Goal: Information Seeking & Learning: Find specific page/section

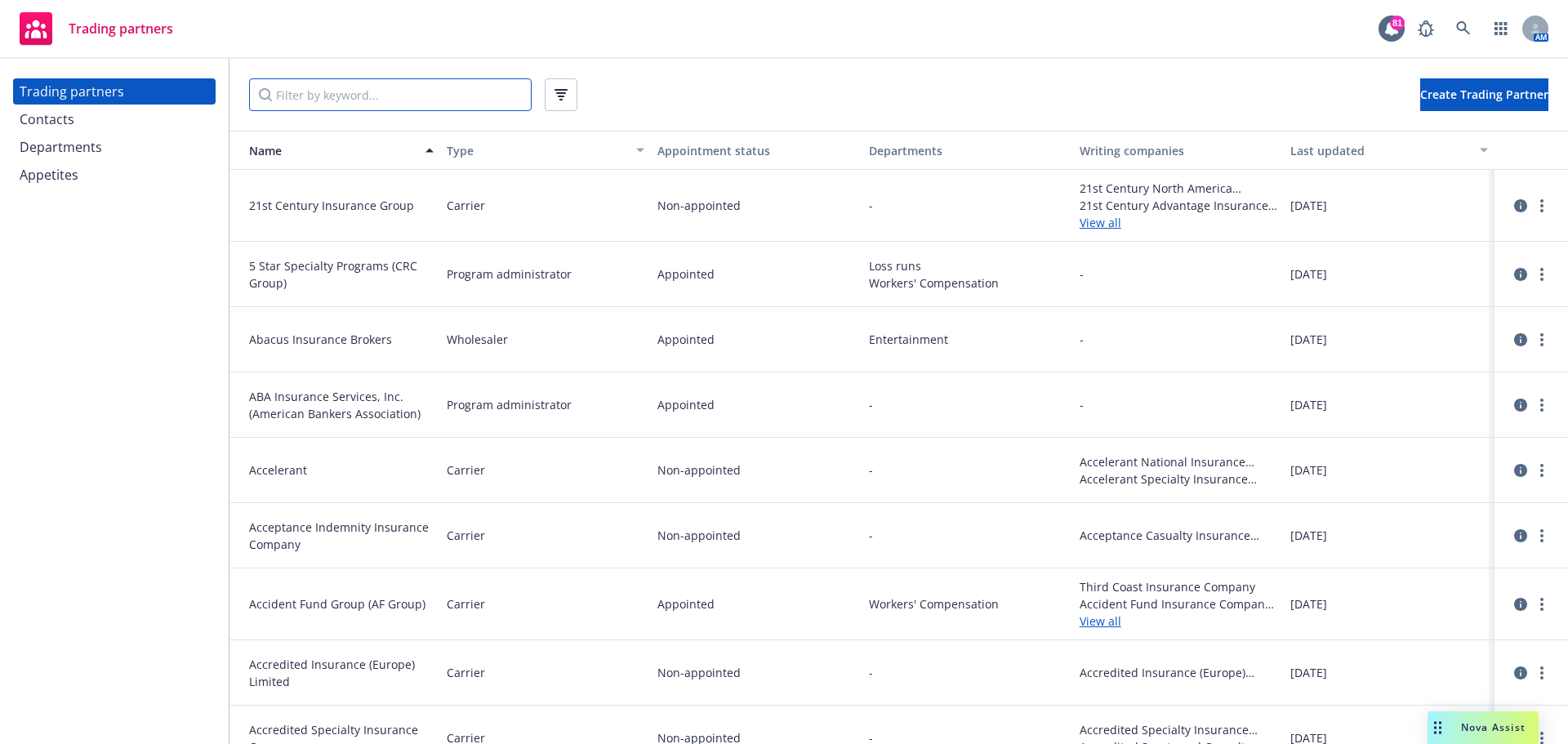
click at [340, 101] on input "Filter by keyword..." at bounding box center [390, 94] width 283 height 33
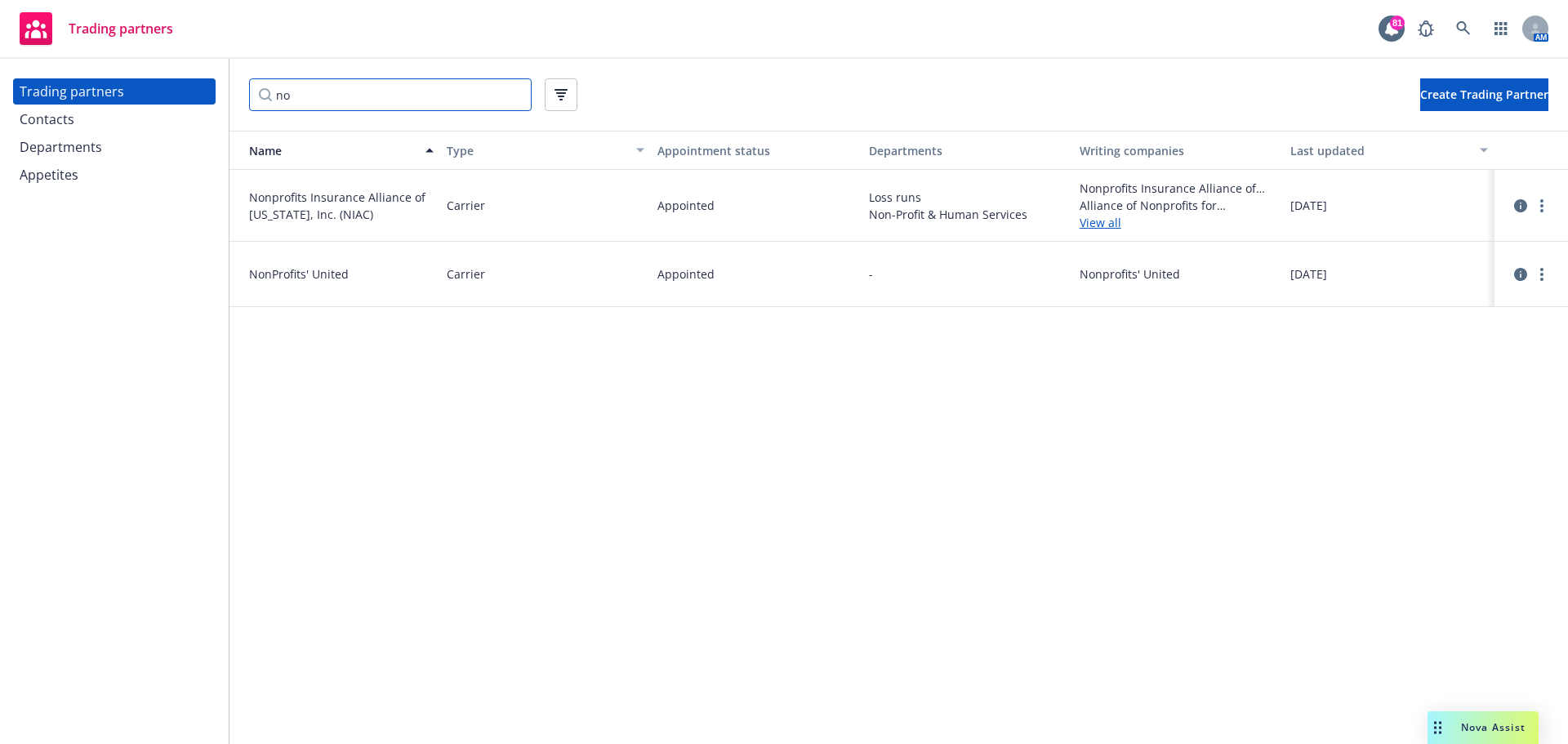
type input "n"
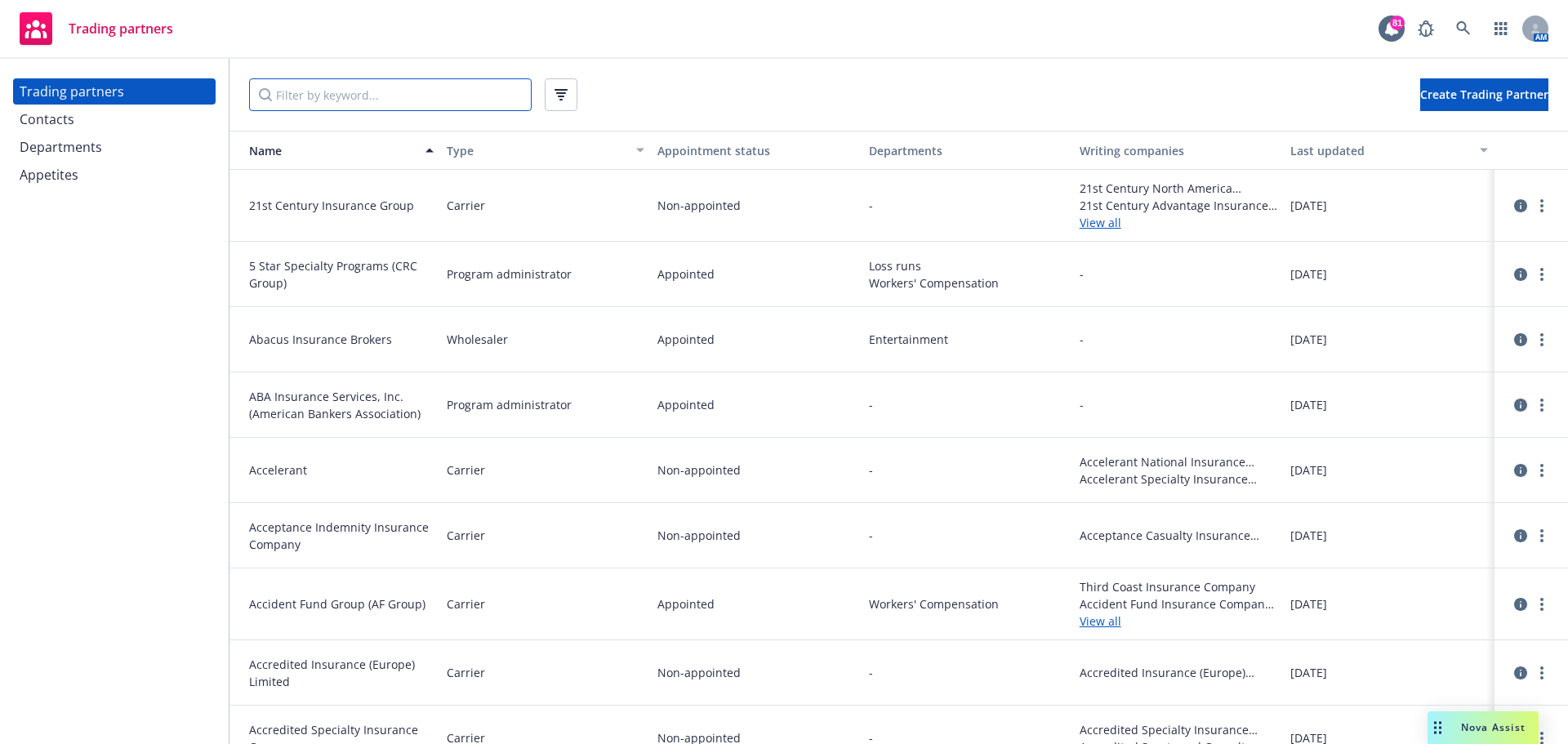
click at [432, 101] on input "Filter by keyword..." at bounding box center [390, 94] width 283 height 33
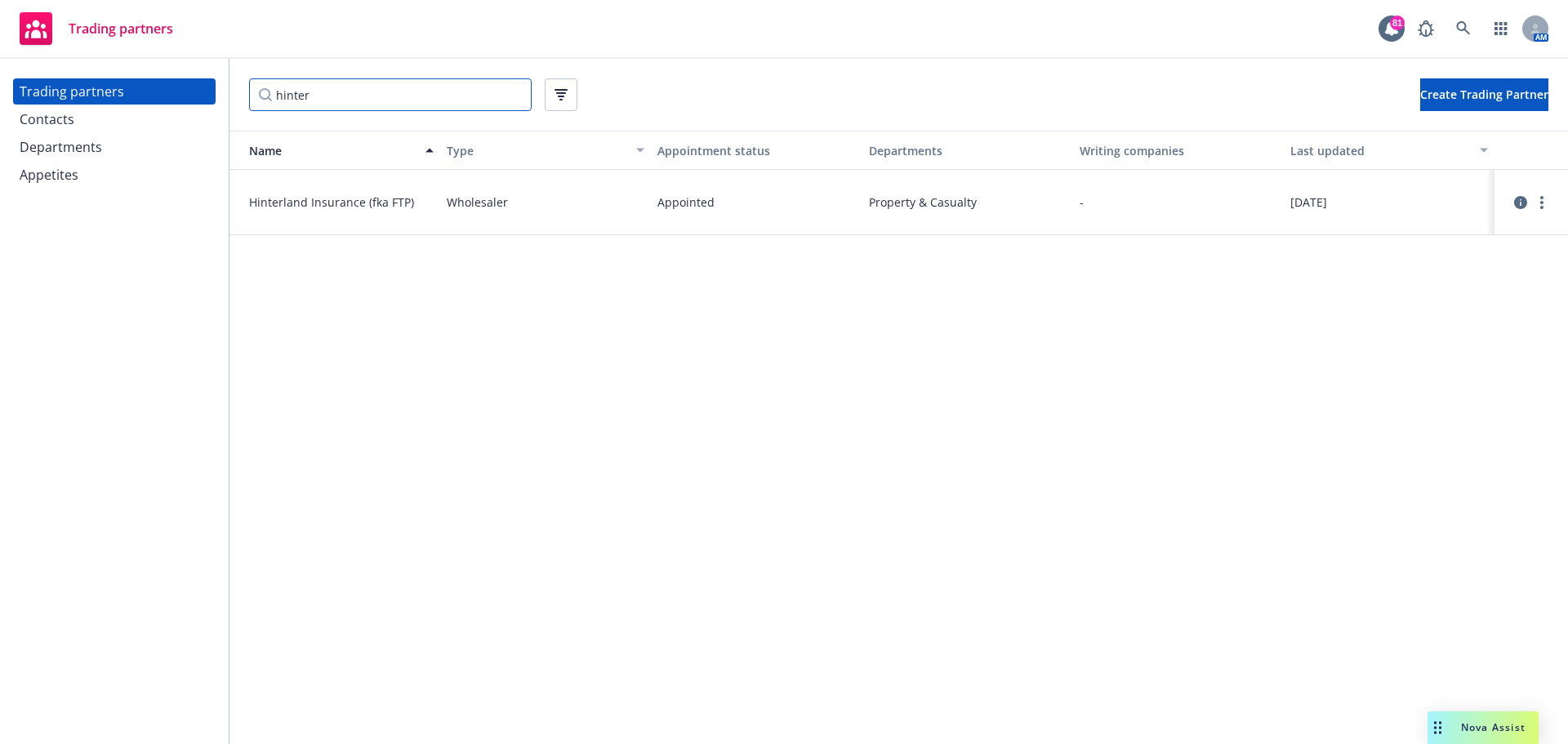
type input "hinter"
